Goal: Task Accomplishment & Management: Complete application form

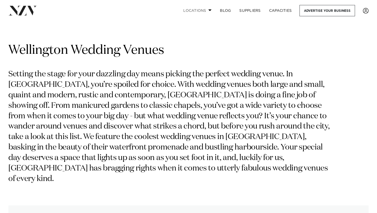
click at [198, 7] on link "Locations" at bounding box center [197, 10] width 37 height 11
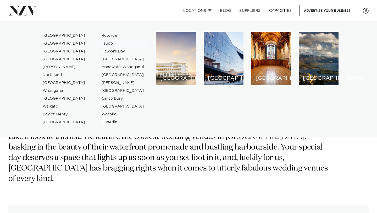
click at [107, 44] on link "Taupo" at bounding box center [122, 44] width 51 height 8
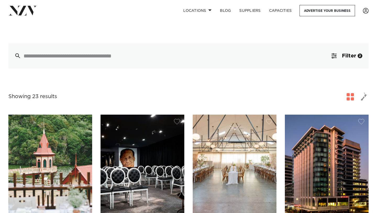
scroll to position [144, 0]
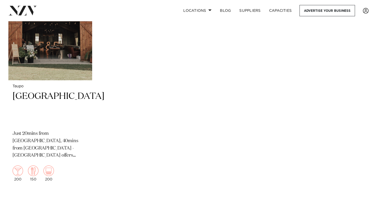
scroll to position [483, 0]
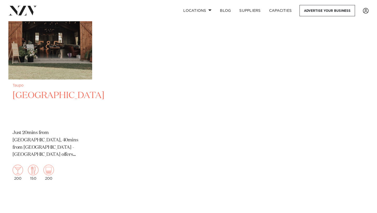
click at [74, 131] on p "Just 20mins from [GEOGRAPHIC_DATA], 40mins from [GEOGRAPHIC_DATA] - [GEOGRAPHIC…" at bounding box center [50, 143] width 75 height 29
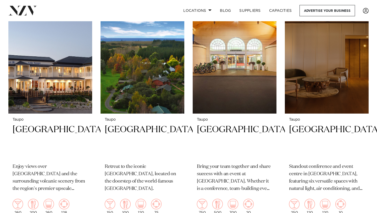
scroll to position [200, 0]
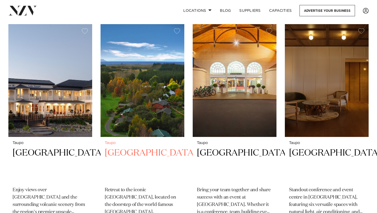
click at [127, 117] on img at bounding box center [143, 80] width 84 height 112
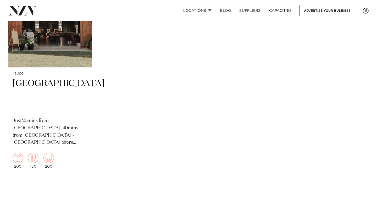
scroll to position [489, 0]
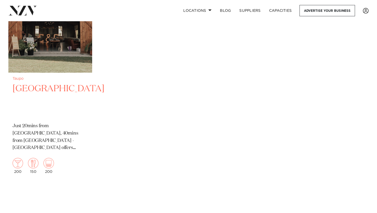
click at [55, 101] on h2 "[GEOGRAPHIC_DATA]" at bounding box center [50, 100] width 75 height 35
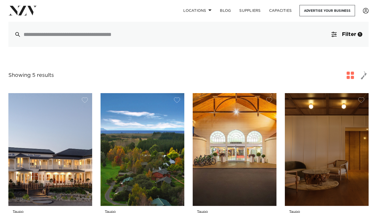
scroll to position [0, 0]
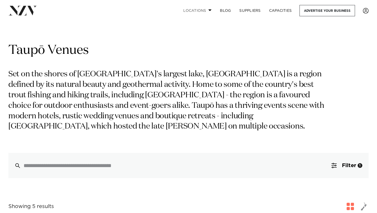
click at [193, 9] on link "Locations" at bounding box center [197, 10] width 37 height 11
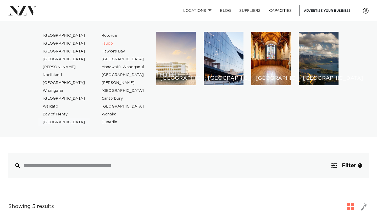
click at [54, 121] on link "[GEOGRAPHIC_DATA]" at bounding box center [63, 122] width 51 height 8
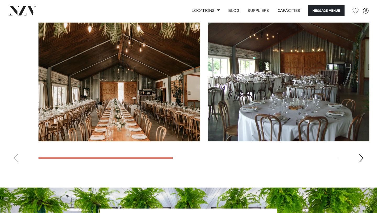
scroll to position [409, 0]
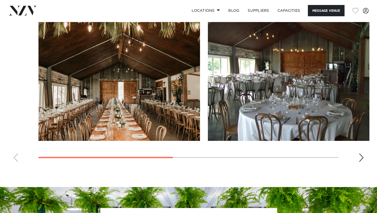
click at [361, 155] on div "Next slide" at bounding box center [361, 157] width 5 height 8
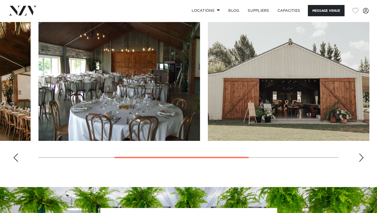
click at [361, 155] on div "Next slide" at bounding box center [361, 157] width 5 height 8
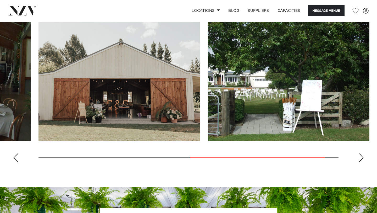
click at [361, 155] on div "Next slide" at bounding box center [361, 157] width 5 height 8
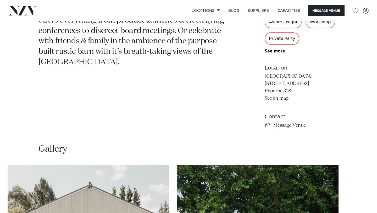
scroll to position [269, 0]
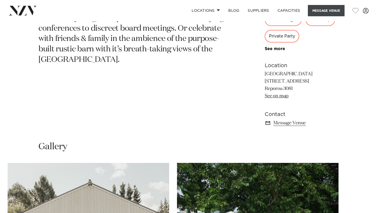
click at [319, 12] on button "Message Venue" at bounding box center [326, 10] width 37 height 11
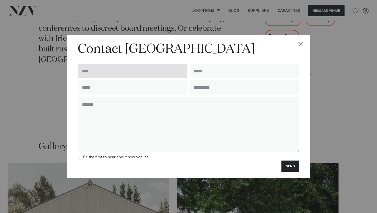
click at [139, 70] on input "text" at bounding box center [133, 71] width 110 height 14
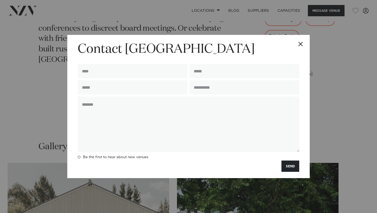
type input "**********"
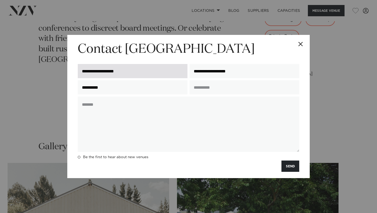
click at [109, 72] on input "**********" at bounding box center [133, 71] width 110 height 14
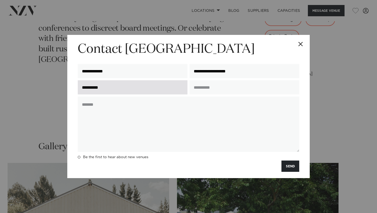
type input "**********"
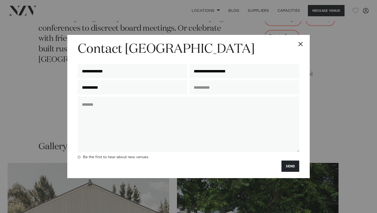
drag, startPoint x: 156, startPoint y: 94, endPoint x: 70, endPoint y: 88, distance: 86.3
click at [70, 88] on div "**********" at bounding box center [188, 106] width 242 height 143
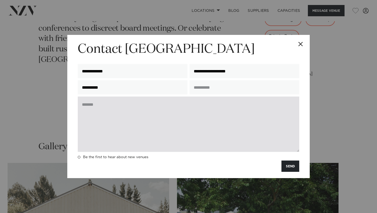
type input "**********"
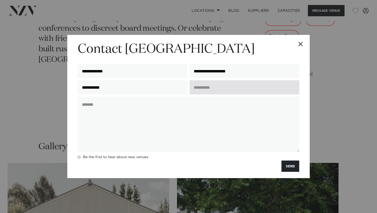
click at [214, 89] on input "text" at bounding box center [244, 87] width 110 height 14
type input "**********"
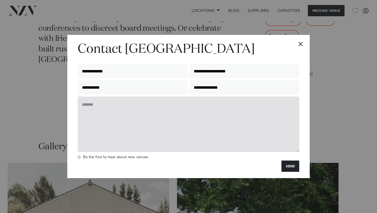
click at [210, 106] on textarea at bounding box center [188, 123] width 221 height 55
click at [135, 105] on textarea at bounding box center [188, 123] width 221 height 55
paste textarea "**********"
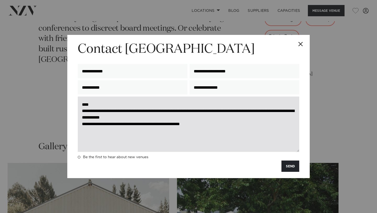
click at [243, 112] on textarea "**********" at bounding box center [188, 123] width 221 height 55
click at [248, 116] on textarea "**********" at bounding box center [188, 123] width 221 height 55
click at [171, 126] on textarea "**********" at bounding box center [188, 123] width 221 height 55
click at [176, 124] on textarea "**********" at bounding box center [188, 123] width 221 height 55
click at [217, 132] on textarea "**********" at bounding box center [188, 123] width 221 height 55
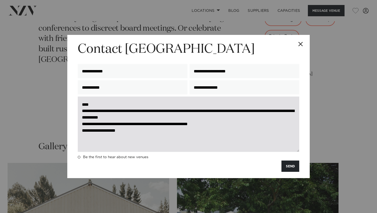
click at [203, 135] on textarea "**********" at bounding box center [188, 123] width 221 height 55
click at [83, 134] on textarea "**********" at bounding box center [188, 123] width 221 height 55
click at [83, 133] on textarea "**********" at bounding box center [188, 123] width 221 height 55
drag, startPoint x: 81, startPoint y: 106, endPoint x: 137, endPoint y: 141, distance: 66.8
click at [137, 141] on textarea "**********" at bounding box center [188, 123] width 221 height 55
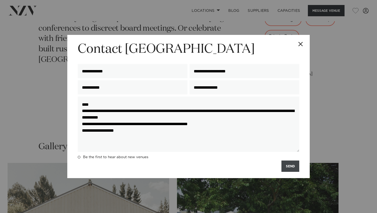
type textarea "**********"
click at [286, 167] on button "SEND" at bounding box center [290, 165] width 18 height 11
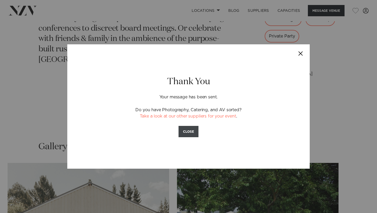
click at [185, 127] on button "CLOSE" at bounding box center [189, 131] width 20 height 11
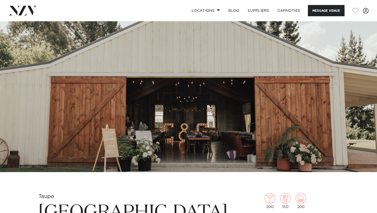
scroll to position [0, 0]
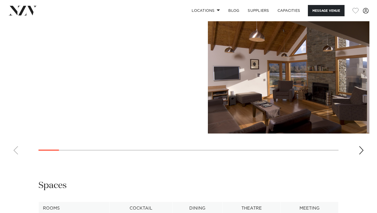
scroll to position [489, 0]
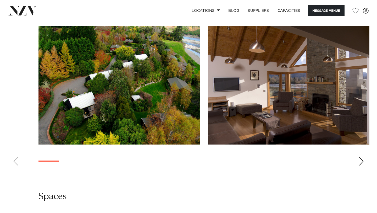
click at [359, 162] on div "Next slide" at bounding box center [361, 161] width 5 height 8
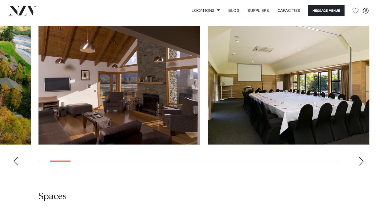
click at [359, 162] on div "Next slide" at bounding box center [361, 161] width 5 height 8
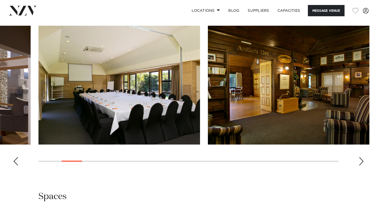
click at [359, 162] on div "Next slide" at bounding box center [361, 161] width 5 height 8
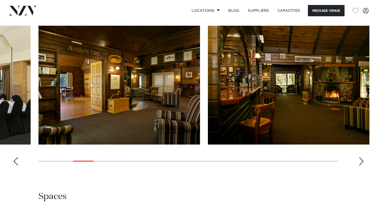
click at [359, 162] on div "Next slide" at bounding box center [361, 161] width 5 height 8
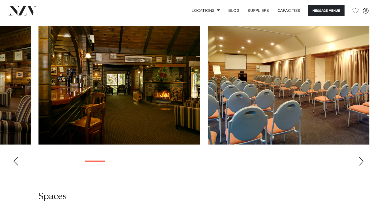
click at [359, 162] on div "Next slide" at bounding box center [361, 161] width 5 height 8
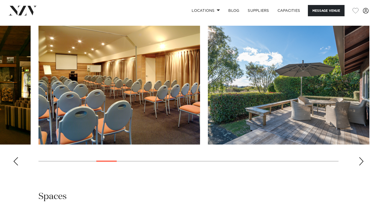
click at [359, 161] on div "Next slide" at bounding box center [361, 161] width 5 height 8
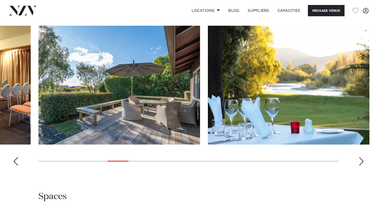
click at [359, 161] on div "Next slide" at bounding box center [361, 161] width 5 height 8
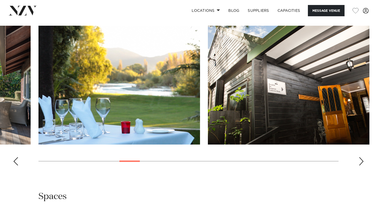
click at [359, 161] on div "Next slide" at bounding box center [361, 161] width 5 height 8
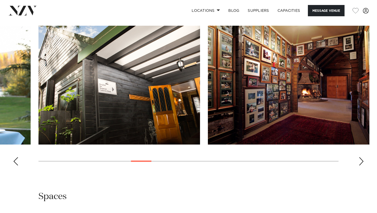
click at [359, 161] on div "Next slide" at bounding box center [361, 161] width 5 height 8
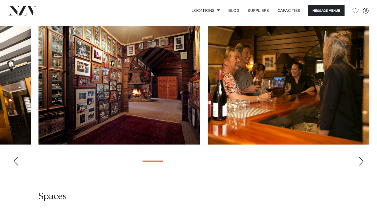
click at [359, 161] on div "Next slide" at bounding box center [361, 161] width 5 height 8
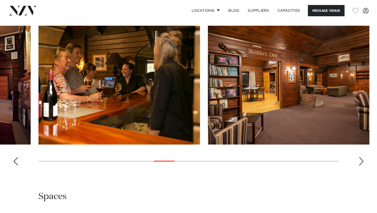
click at [359, 161] on div "Next slide" at bounding box center [361, 161] width 5 height 8
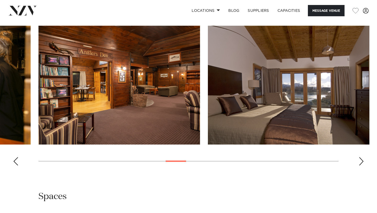
click at [359, 161] on div "Next slide" at bounding box center [361, 161] width 5 height 8
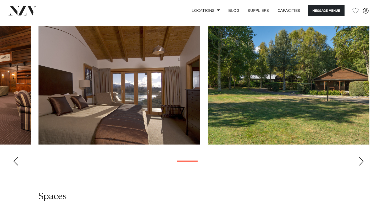
click at [358, 160] on swiper-container at bounding box center [188, 98] width 377 height 144
click at [364, 160] on swiper-container at bounding box center [188, 98] width 377 height 144
click at [362, 164] on div "Next slide" at bounding box center [361, 161] width 5 height 8
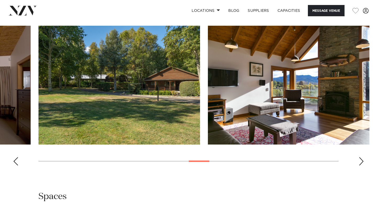
click at [362, 164] on div "Next slide" at bounding box center [361, 161] width 5 height 8
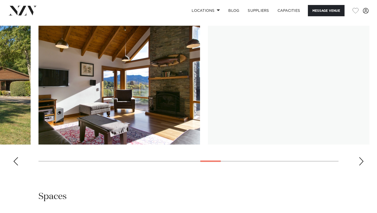
click at [362, 164] on div "Next slide" at bounding box center [361, 161] width 5 height 8
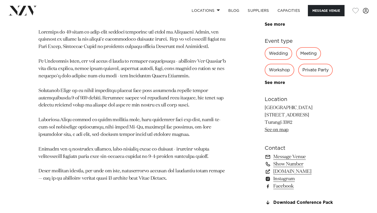
scroll to position [274, 0]
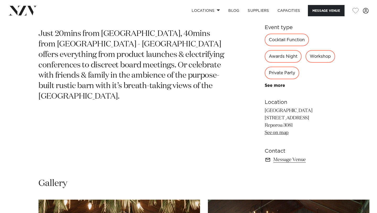
scroll to position [233, 0]
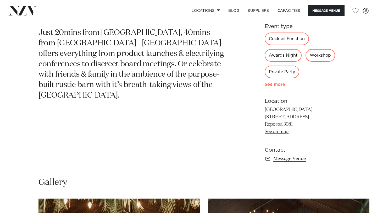
click at [265, 83] on link "See more" at bounding box center [285, 84] width 41 height 4
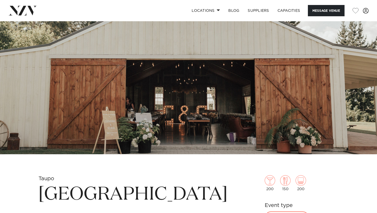
scroll to position [0, 0]
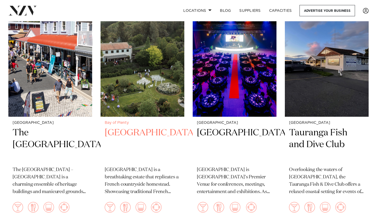
scroll to position [221, 0]
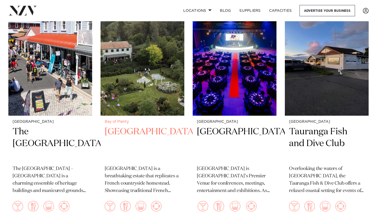
click at [146, 145] on h2 "[GEOGRAPHIC_DATA]" at bounding box center [142, 143] width 75 height 35
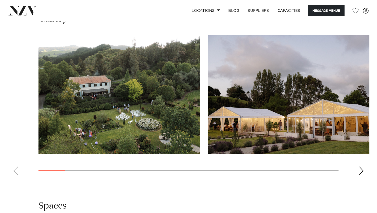
scroll to position [482, 0]
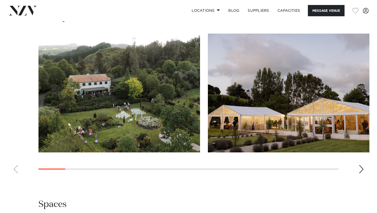
click at [360, 165] on div "Next slide" at bounding box center [361, 169] width 5 height 8
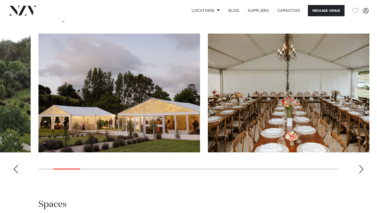
click at [360, 165] on div "Next slide" at bounding box center [361, 169] width 5 height 8
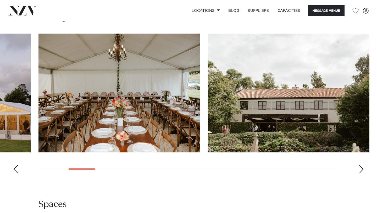
click at [360, 165] on div "Next slide" at bounding box center [361, 169] width 5 height 8
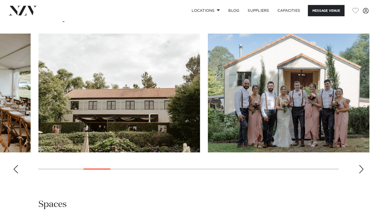
click at [360, 165] on div "Next slide" at bounding box center [361, 169] width 5 height 8
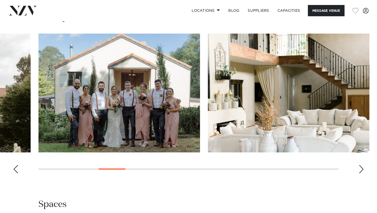
click at [360, 165] on div "Next slide" at bounding box center [361, 169] width 5 height 8
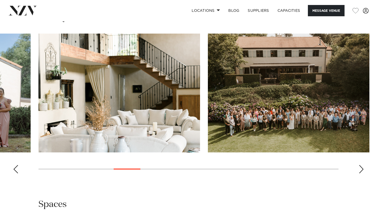
click at [360, 165] on div "Next slide" at bounding box center [361, 169] width 5 height 8
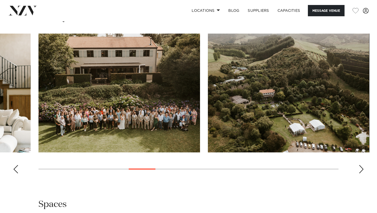
click at [360, 165] on div "Next slide" at bounding box center [361, 169] width 5 height 8
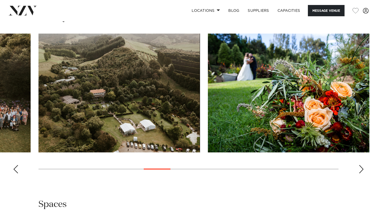
click at [360, 165] on div "Next slide" at bounding box center [361, 169] width 5 height 8
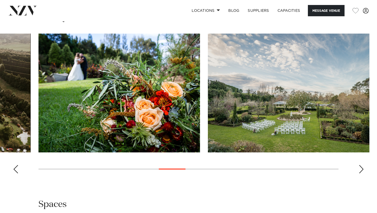
click at [360, 165] on div "Next slide" at bounding box center [361, 169] width 5 height 8
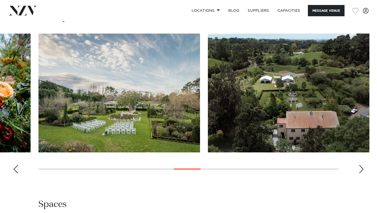
click at [360, 165] on div "Next slide" at bounding box center [361, 169] width 5 height 8
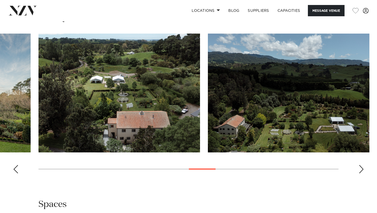
click at [360, 165] on div "Next slide" at bounding box center [361, 169] width 5 height 8
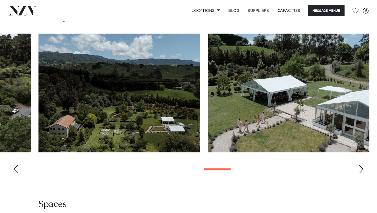
click at [360, 165] on div "Next slide" at bounding box center [361, 169] width 5 height 8
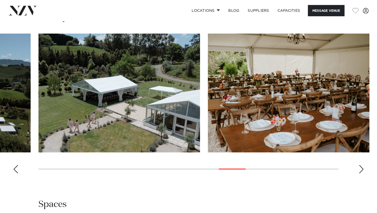
click at [360, 165] on div "Next slide" at bounding box center [361, 169] width 5 height 8
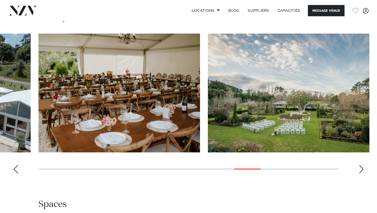
click at [360, 165] on div "Next slide" at bounding box center [361, 169] width 5 height 8
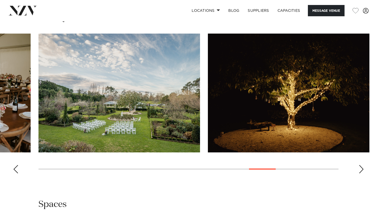
click at [360, 165] on div "Next slide" at bounding box center [361, 169] width 5 height 8
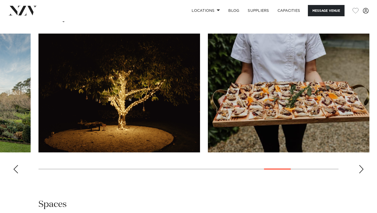
click at [360, 165] on div "Next slide" at bounding box center [361, 169] width 5 height 8
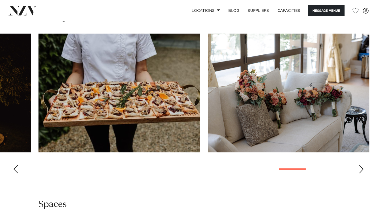
click at [360, 165] on div "Next slide" at bounding box center [361, 169] width 5 height 8
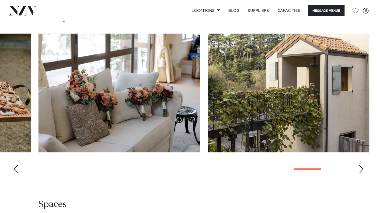
click at [360, 165] on div "Next slide" at bounding box center [361, 169] width 5 height 8
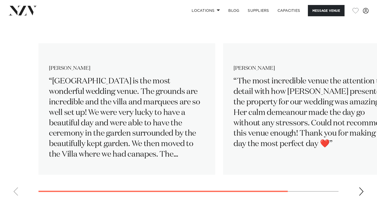
scroll to position [752, 0]
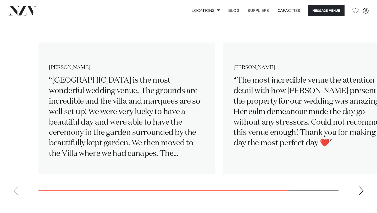
click at [359, 186] on div "Next slide" at bounding box center [361, 190] width 5 height 8
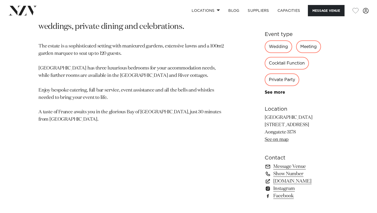
scroll to position [281, 0]
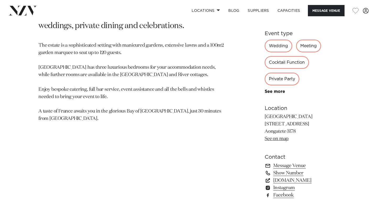
click at [280, 176] on link "www.villavie.co.nz" at bounding box center [302, 179] width 74 height 7
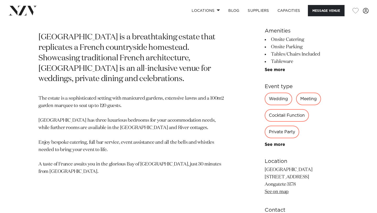
scroll to position [0, 0]
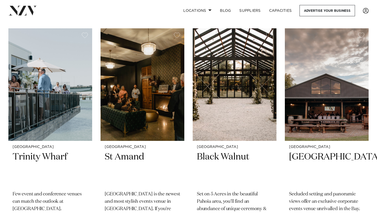
scroll to position [434, 0]
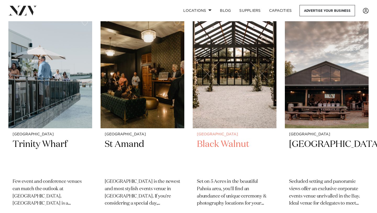
click at [226, 138] on h2 "Black Walnut" at bounding box center [234, 155] width 75 height 35
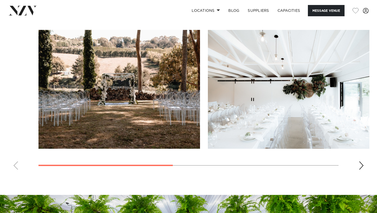
scroll to position [386, 0]
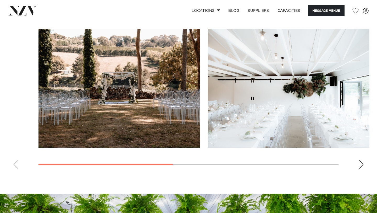
click at [358, 163] on swiper-container at bounding box center [188, 101] width 377 height 144
click at [361, 164] on div "Next slide" at bounding box center [361, 164] width 5 height 8
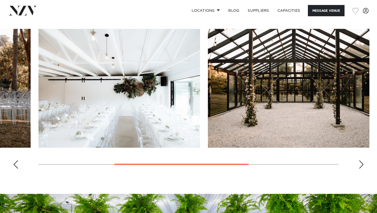
click at [361, 164] on div "Next slide" at bounding box center [361, 164] width 5 height 8
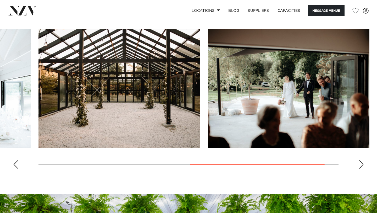
click at [361, 164] on div "Next slide" at bounding box center [361, 164] width 5 height 8
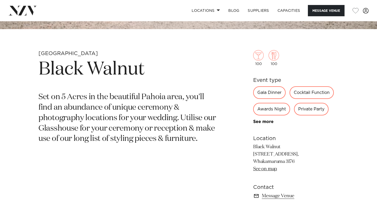
scroll to position [167, 0]
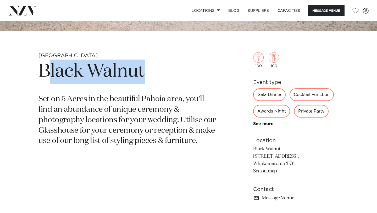
drag, startPoint x: 45, startPoint y: 72, endPoint x: 145, endPoint y: 76, distance: 99.8
click at [145, 76] on h1 "Black Walnut" at bounding box center [126, 71] width 177 height 24
drag, startPoint x: 38, startPoint y: 71, endPoint x: 151, endPoint y: 67, distance: 113.4
click at [151, 67] on div "Tauranga Black Walnut Set on 5 Acres in the beautiful Pahoia area, you'll find …" at bounding box center [188, 135] width 369 height 166
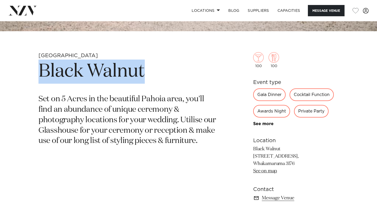
copy h1 "Black Walnut"
click at [152, 67] on h1 "Black Walnut" at bounding box center [126, 71] width 177 height 24
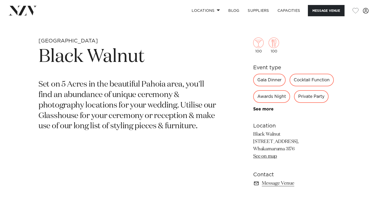
scroll to position [182, 0]
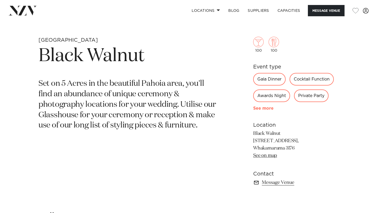
click at [265, 110] on link "See more" at bounding box center [273, 108] width 41 height 4
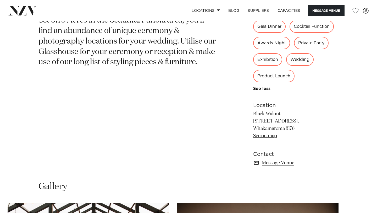
scroll to position [244, 0]
